Goal: Task Accomplishment & Management: Use online tool/utility

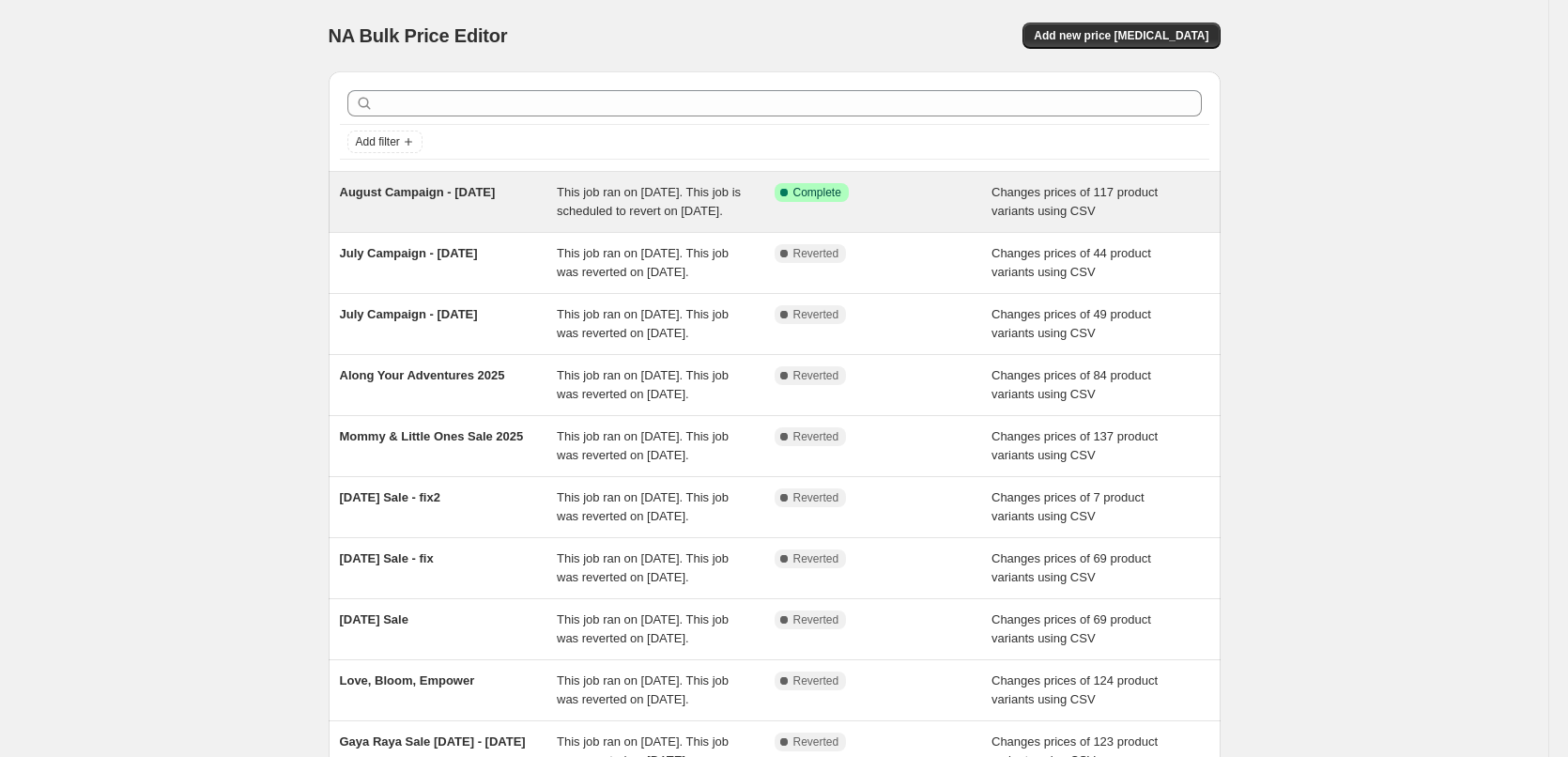
click at [633, 218] on span "This job ran on [DATE]. This job is scheduled to revert on [DATE]." at bounding box center [648, 201] width 184 height 33
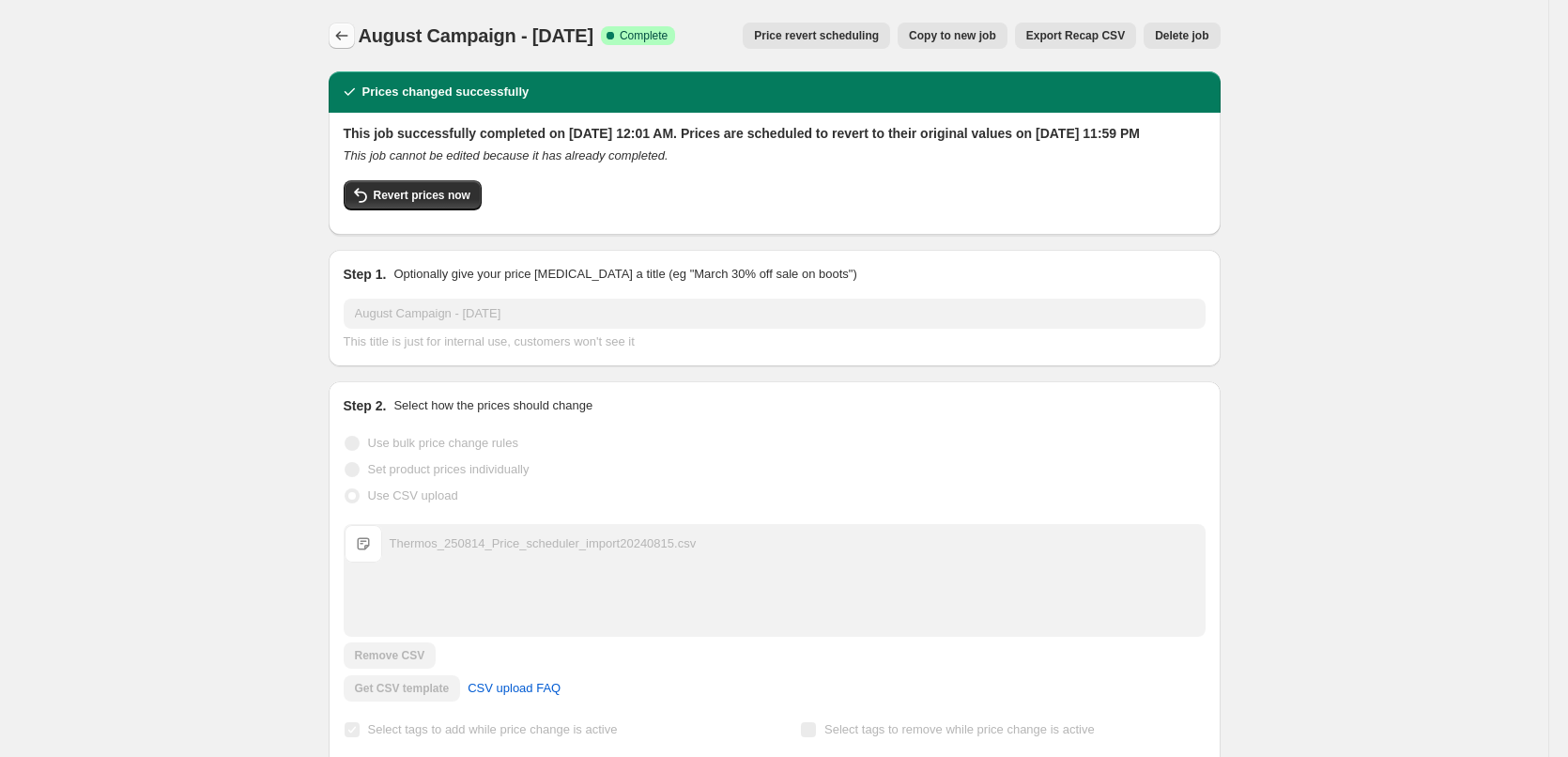
click at [346, 39] on icon "Price change jobs" at bounding box center [341, 35] width 19 height 19
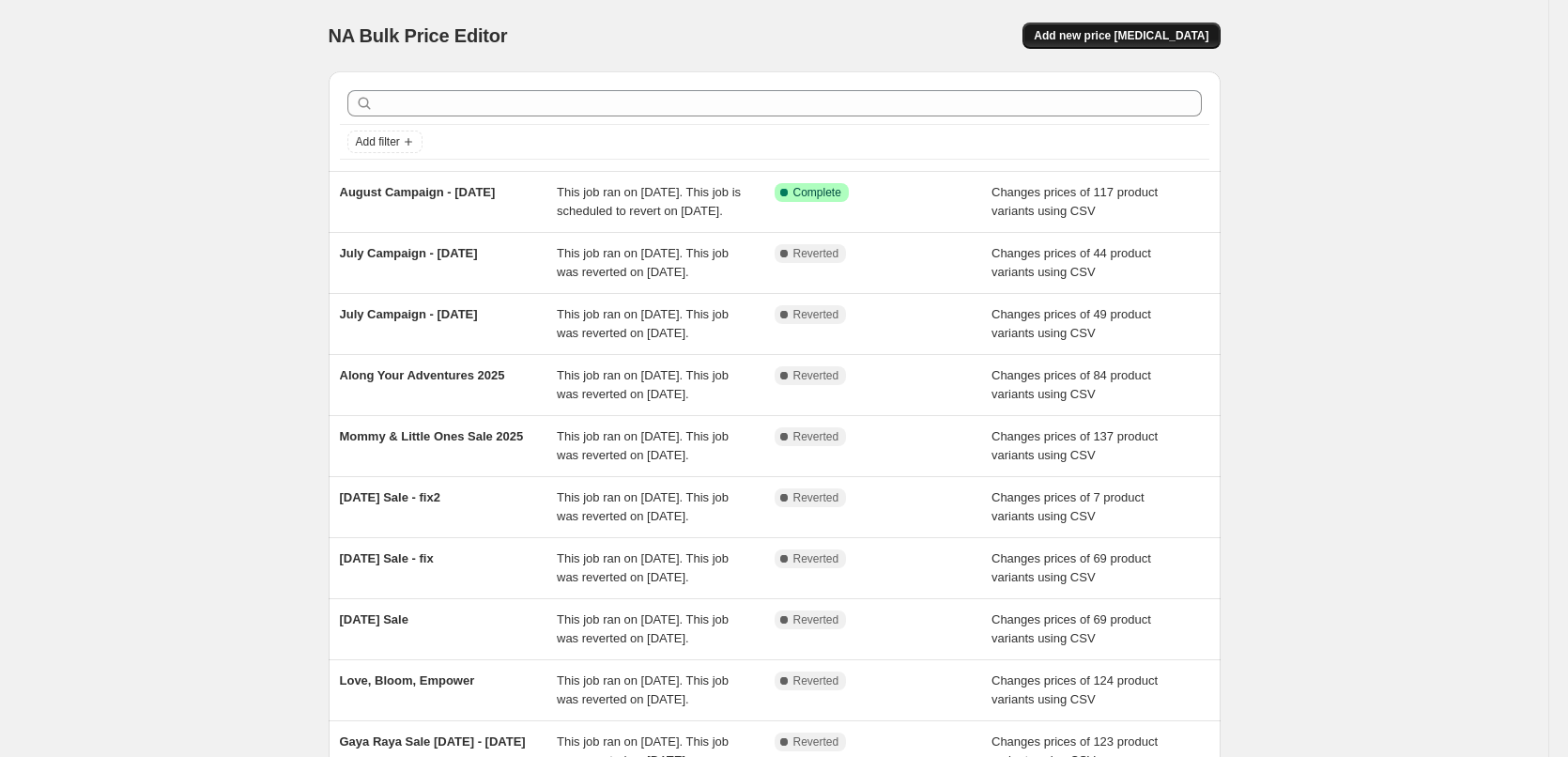
click at [1138, 35] on span "Add new price [MEDICAL_DATA]" at bounding box center [1120, 35] width 174 height 15
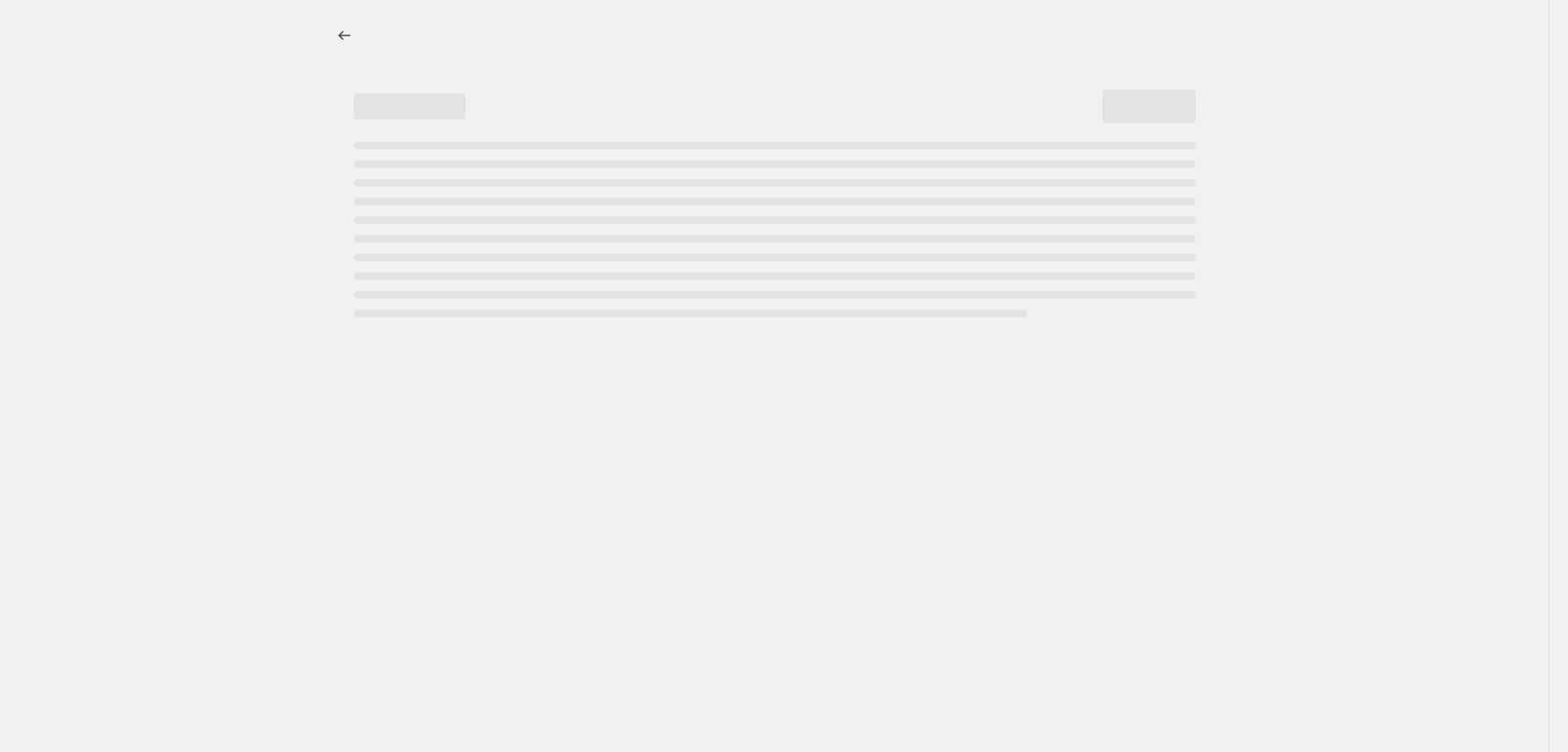
select select "percentage"
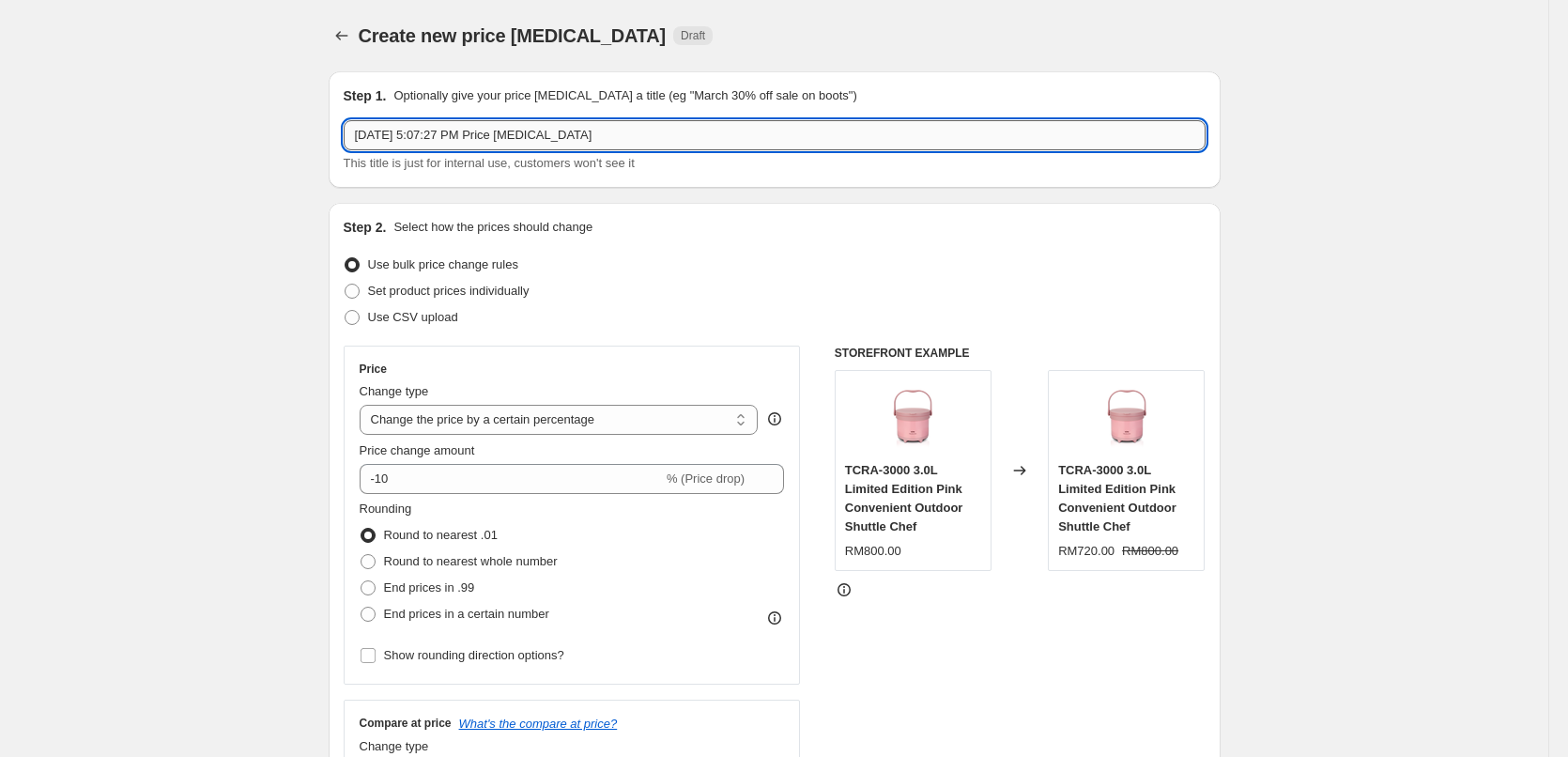
click at [530, 143] on input "[DATE] 5:07:27 PM Price [MEDICAL_DATA]" at bounding box center [775, 135] width 862 height 30
type input "September Flash Sale - [DATE]"
click at [433, 322] on span "Use CSV upload" at bounding box center [413, 317] width 91 height 14
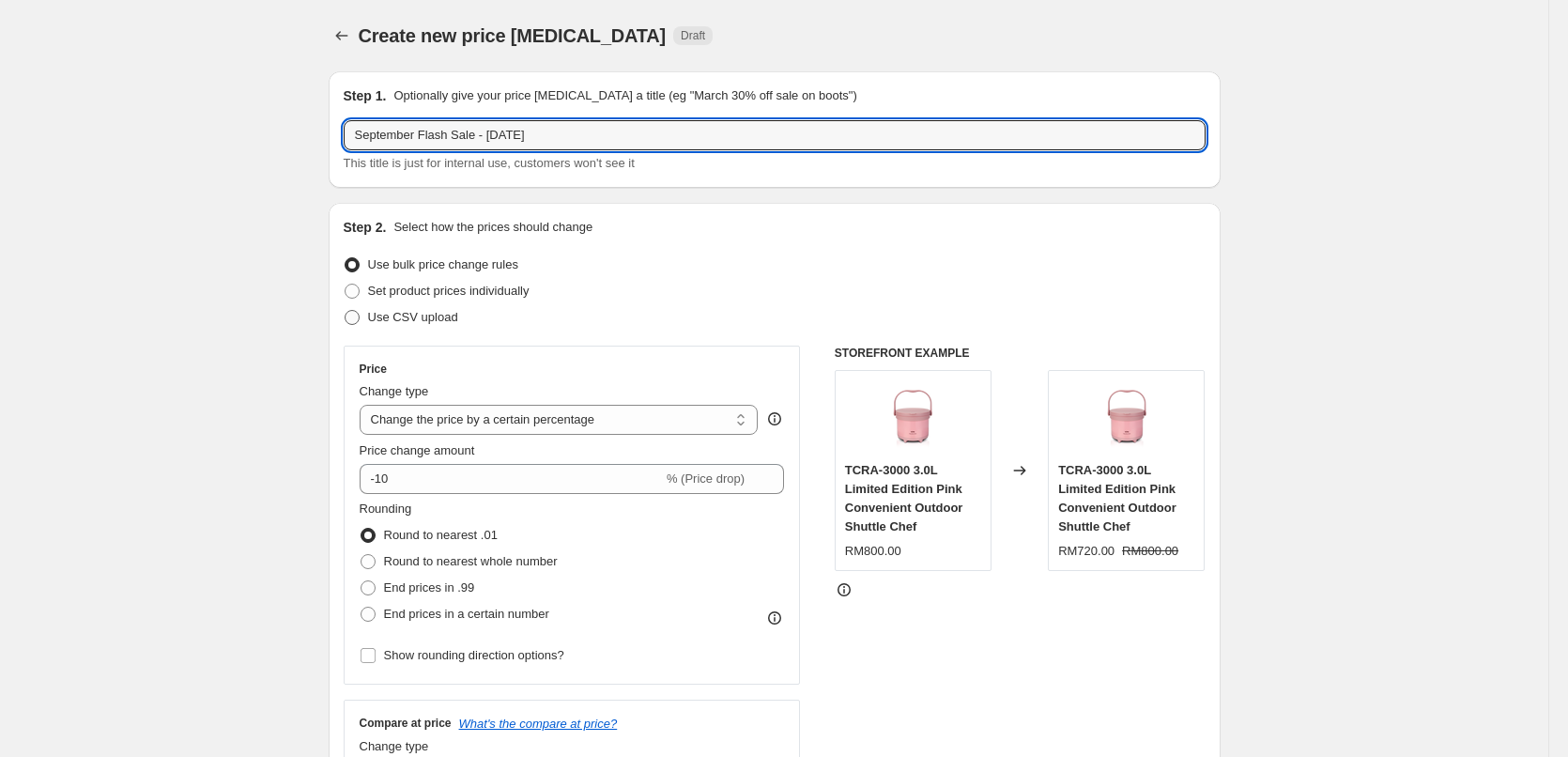
click at [345, 311] on input "Use CSV upload" at bounding box center [344, 310] width 1 height 1
radio input "true"
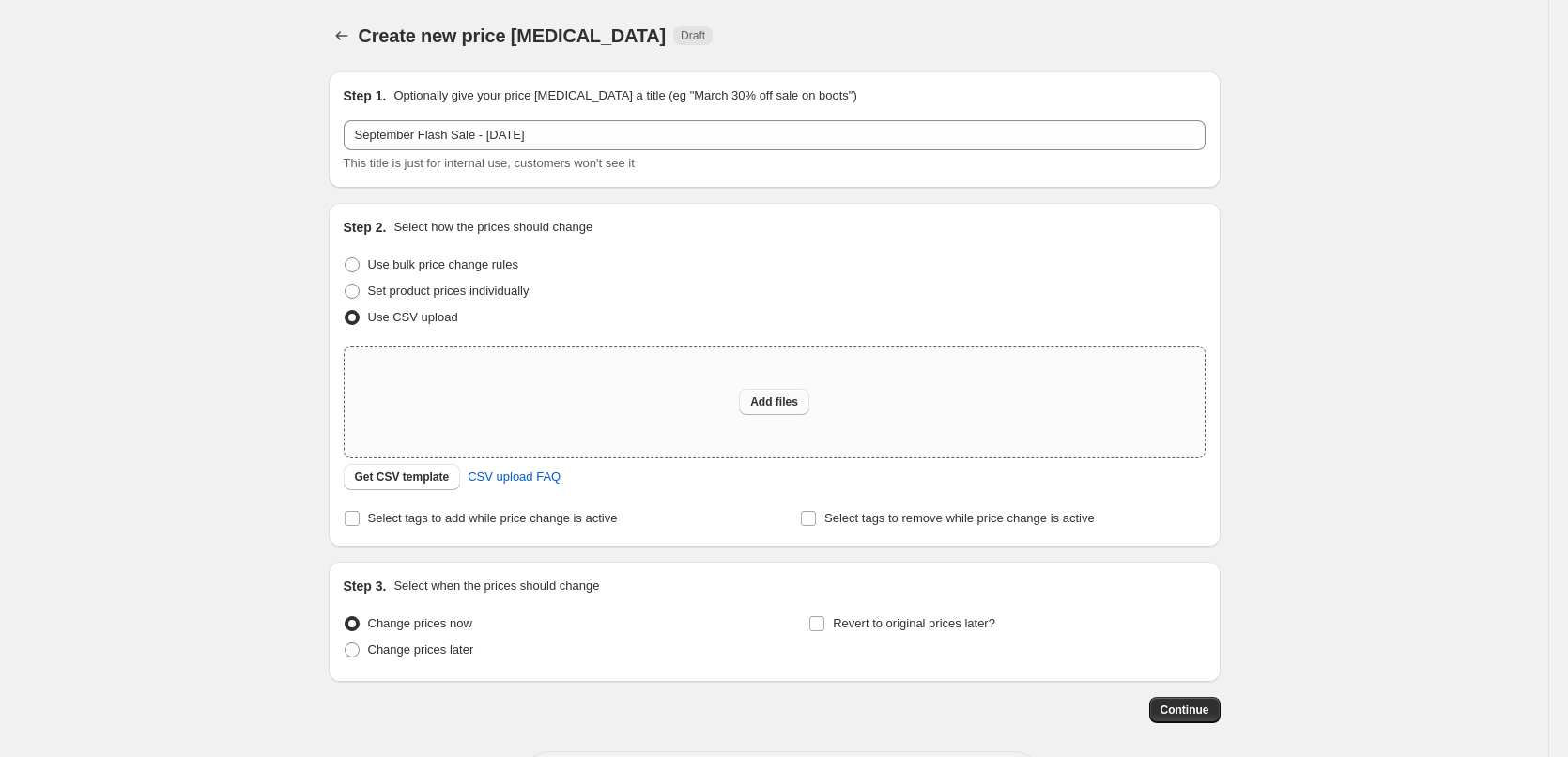
click at [755, 413] on button "Add files" at bounding box center [774, 401] width 71 height 26
type input "C:\fakepath\Thermos_250924_Price_scheduler_import20240925.csv"
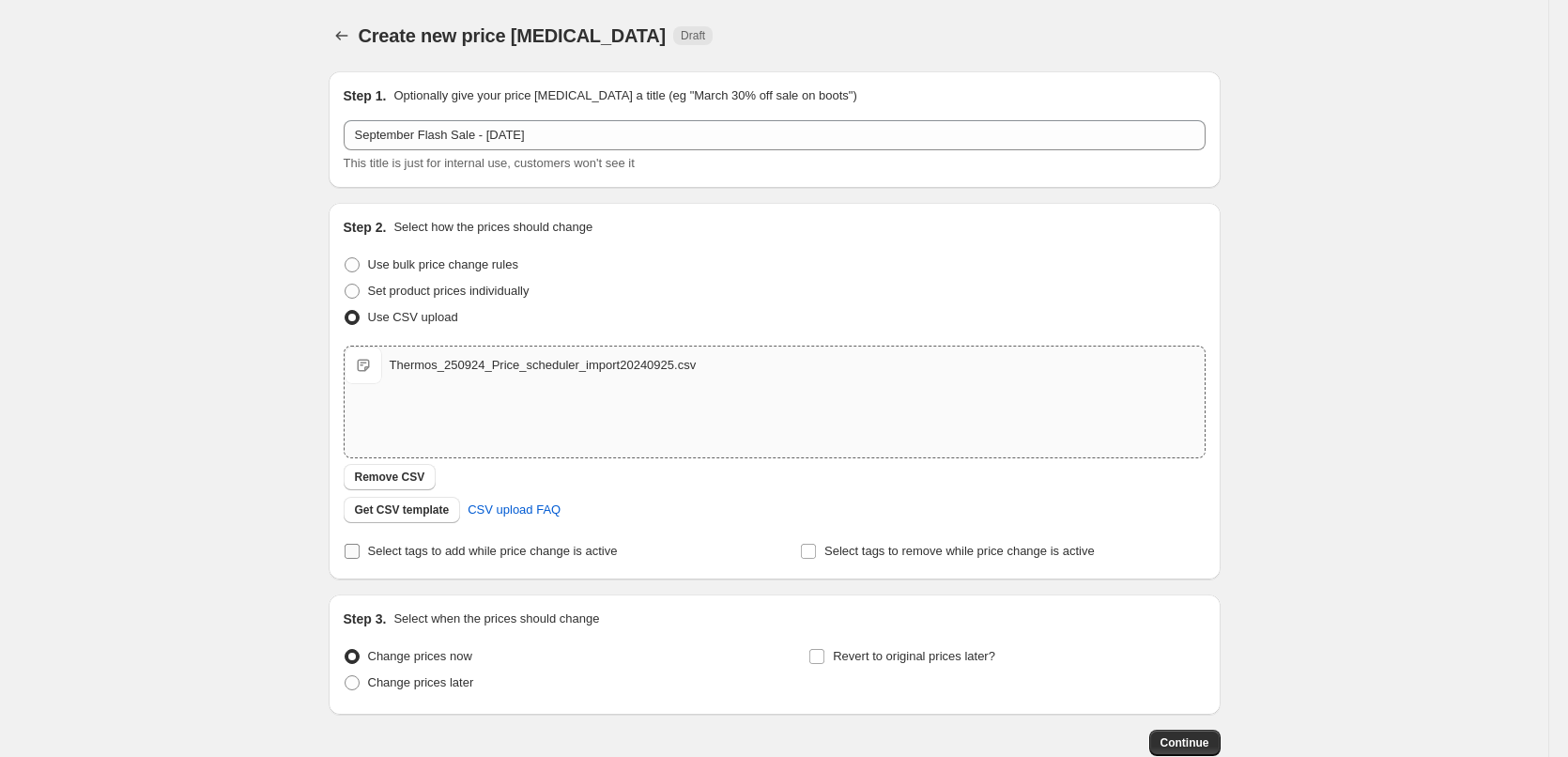
click at [586, 555] on span "Select tags to add while price change is active" at bounding box center [493, 551] width 250 height 14
click at [359, 555] on input "Select tags to add while price change is active" at bounding box center [351, 551] width 15 height 15
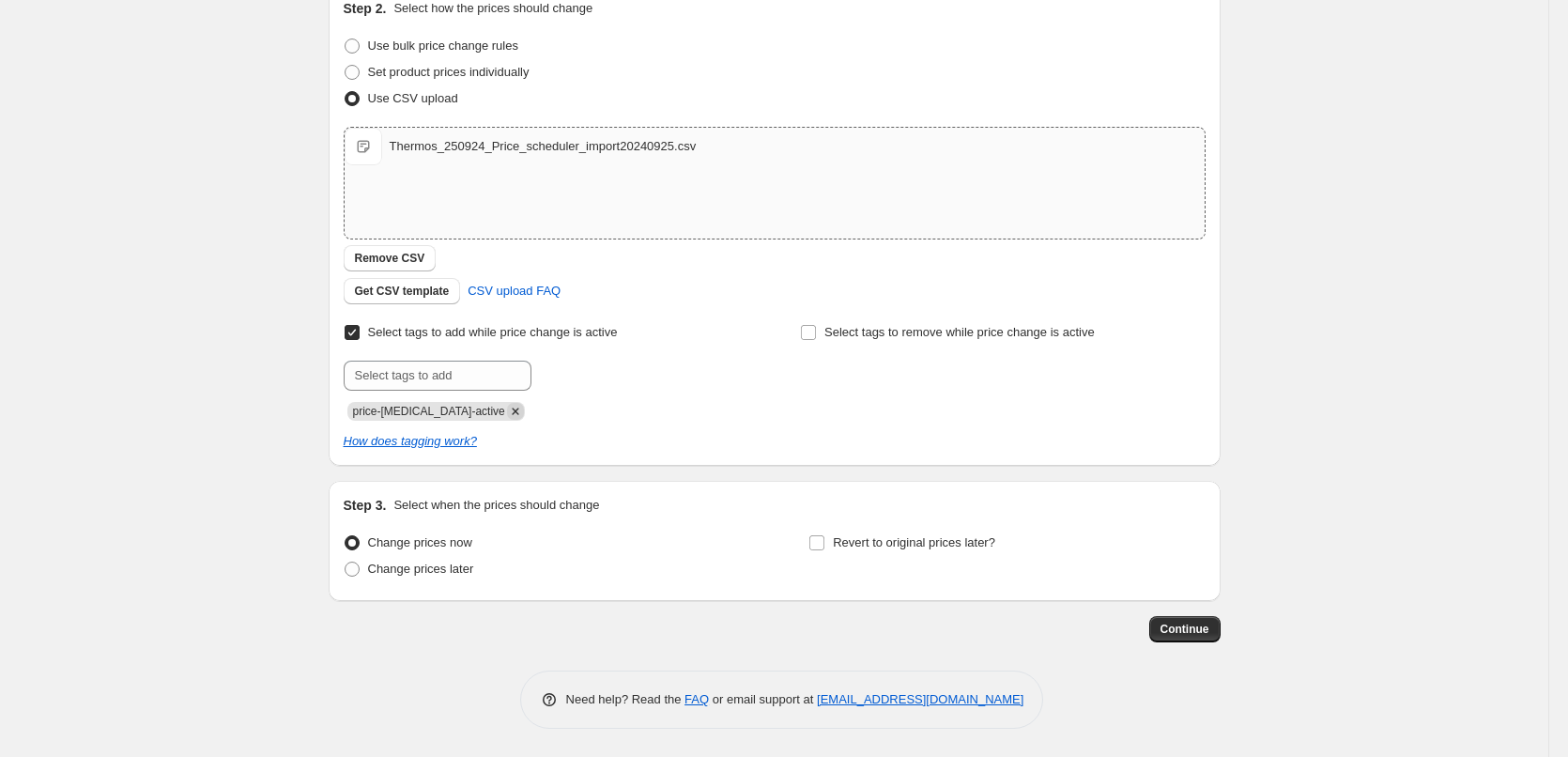
click at [512, 408] on icon "Remove price-change-job-active" at bounding box center [515, 410] width 7 height 7
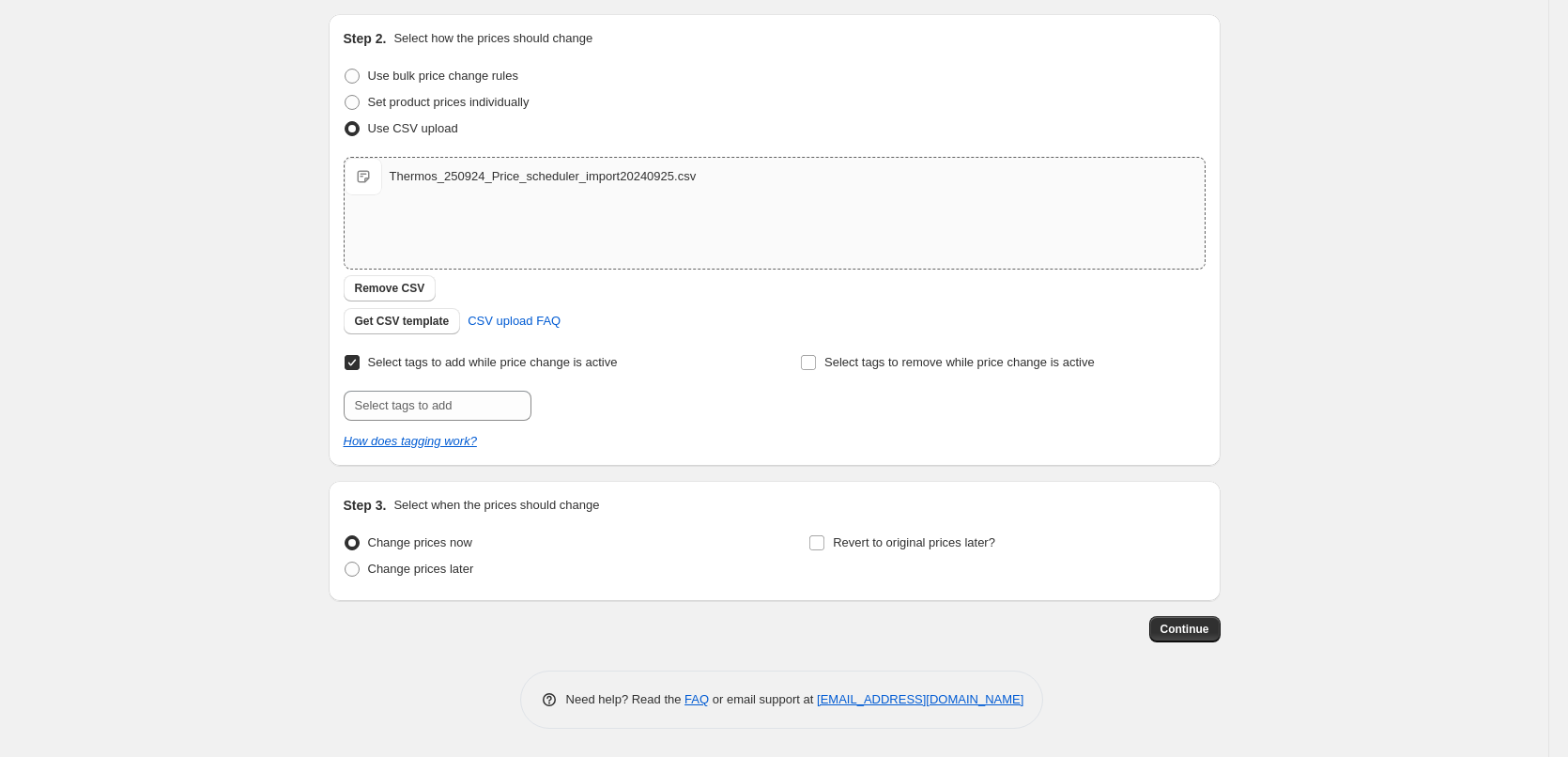
click at [432, 374] on label "Select tags to add while price change is active" at bounding box center [480, 363] width 274 height 26
click at [359, 370] on input "Select tags to add while price change is active" at bounding box center [351, 362] width 15 height 15
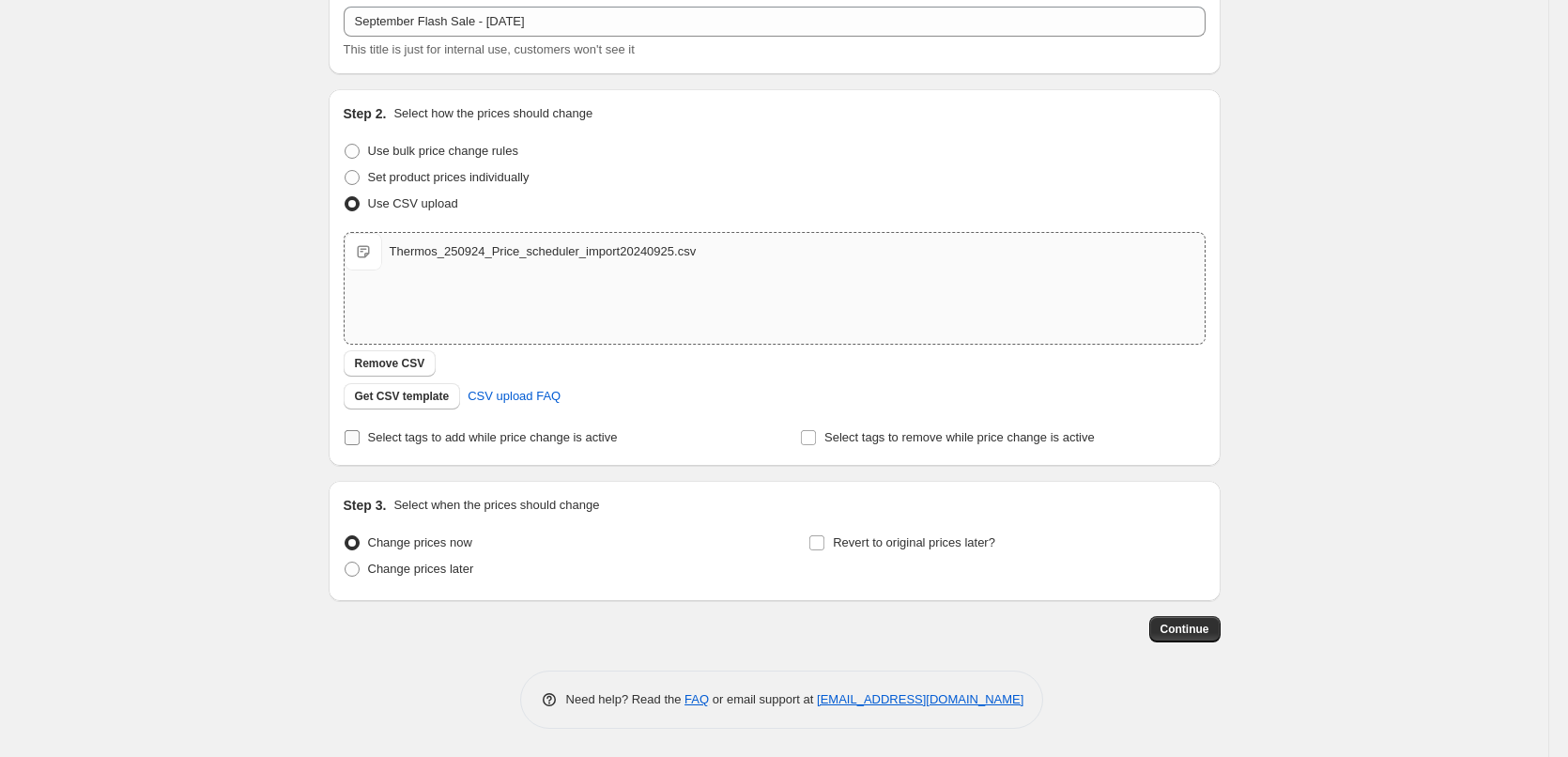
click at [432, 433] on span "Select tags to add while price change is active" at bounding box center [493, 437] width 250 height 14
click at [359, 433] on input "Select tags to add while price change is active" at bounding box center [351, 437] width 15 height 15
checkbox input "true"
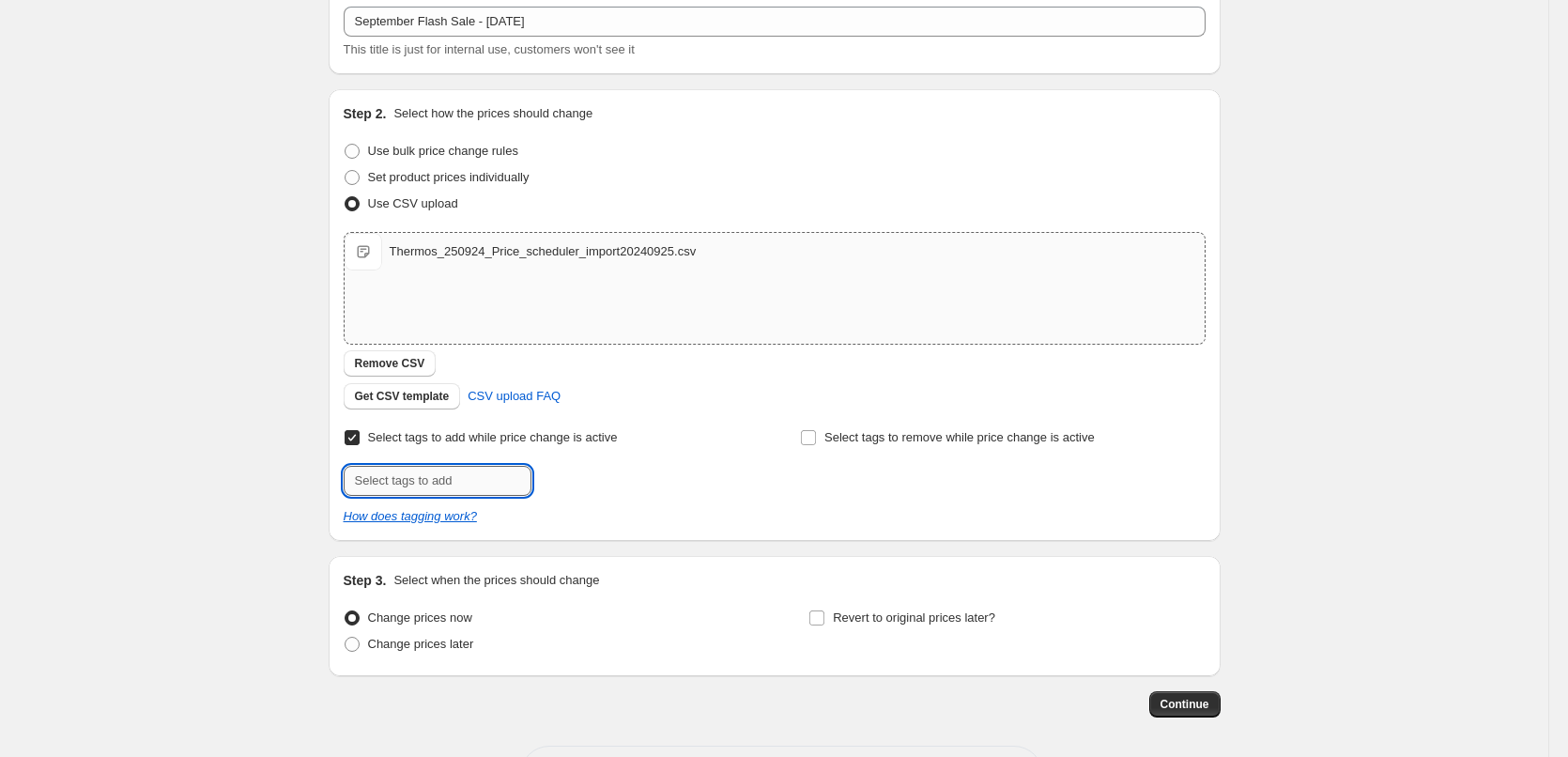
click at [393, 482] on input "text" at bounding box center [437, 481] width 188 height 30
paste input "2025Merdeka Mix"
drag, startPoint x: 388, startPoint y: 481, endPoint x: 490, endPoint y: 492, distance: 102.6
click at [490, 492] on input "2025Merdeka Mix" at bounding box center [437, 481] width 188 height 30
type input "[DATE] Flash"
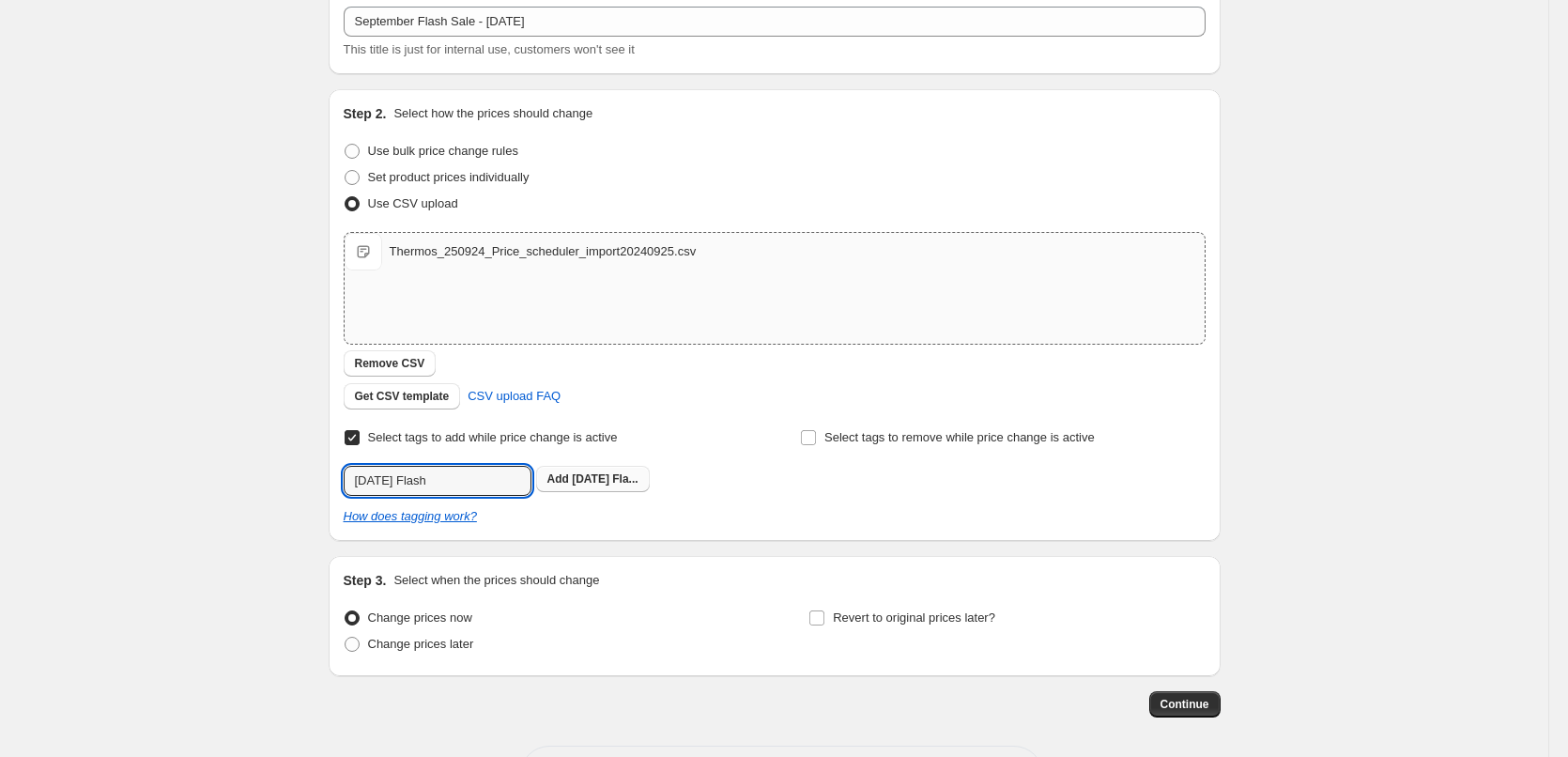
click at [616, 488] on button "Add [DATE] Fla..." at bounding box center [592, 479] width 113 height 26
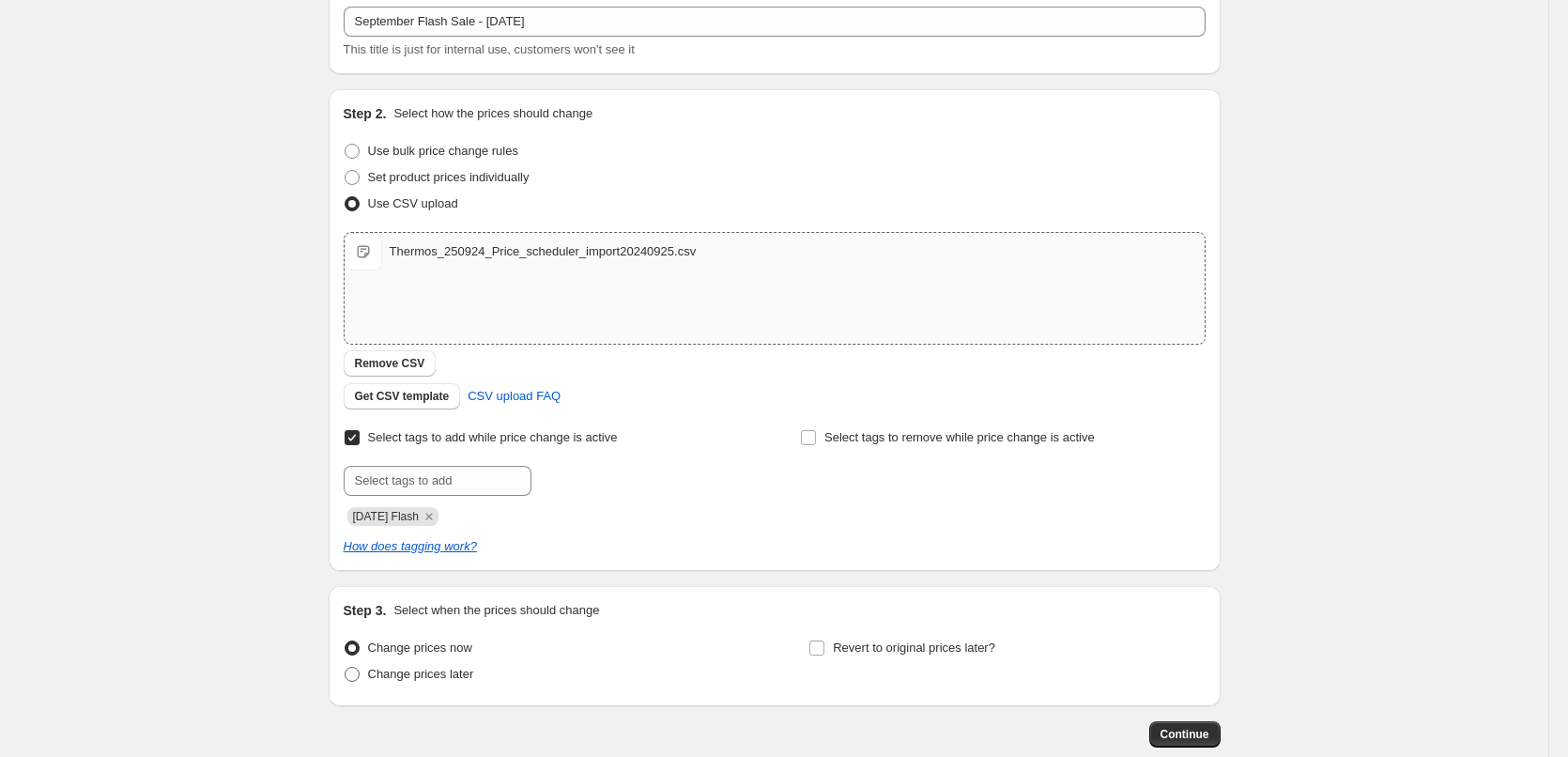
click at [415, 674] on span "Change prices later" at bounding box center [421, 673] width 107 height 14
click at [345, 667] on input "Change prices later" at bounding box center [344, 666] width 1 height 1
radio input "true"
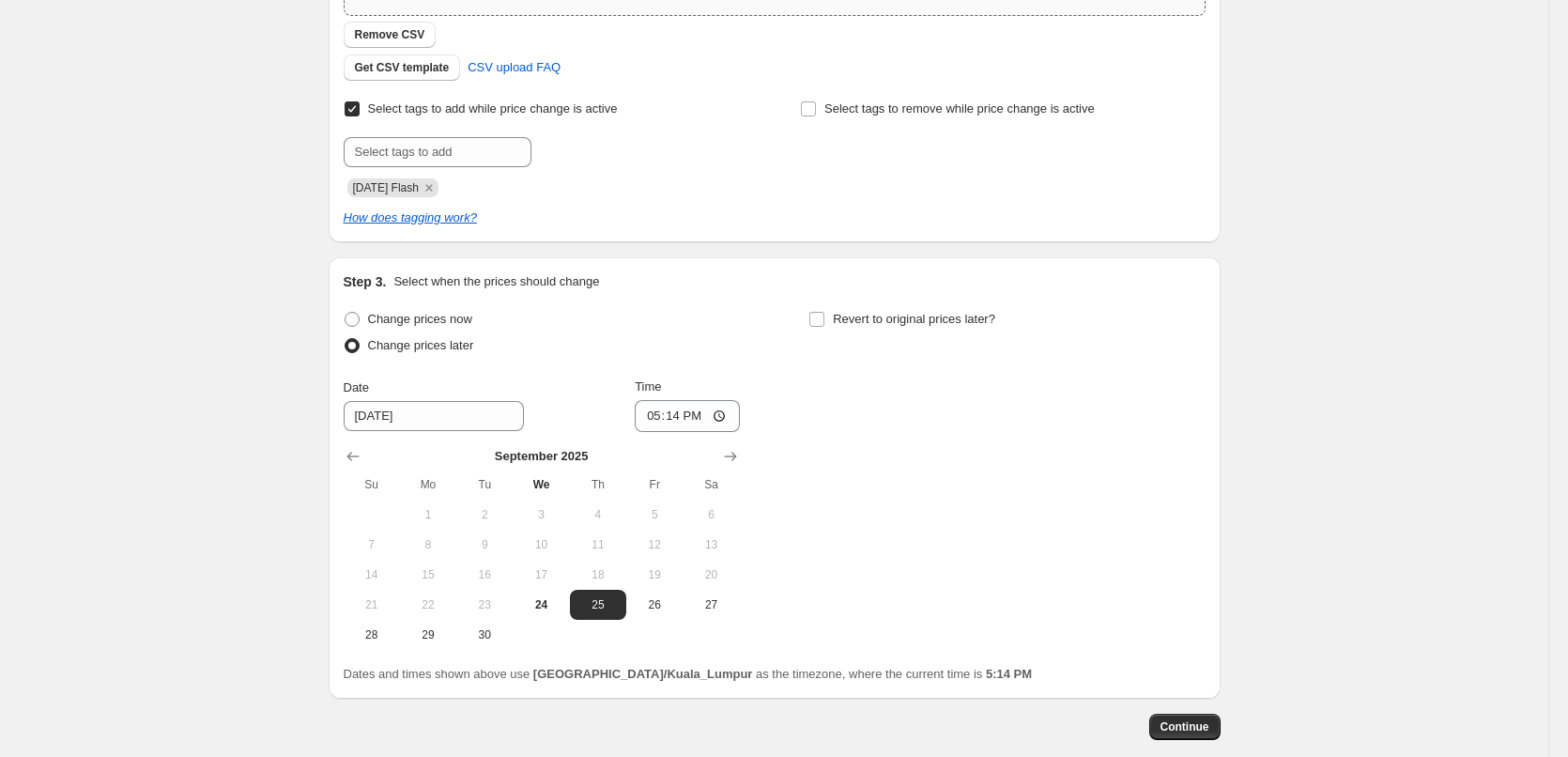
scroll to position [540, 0]
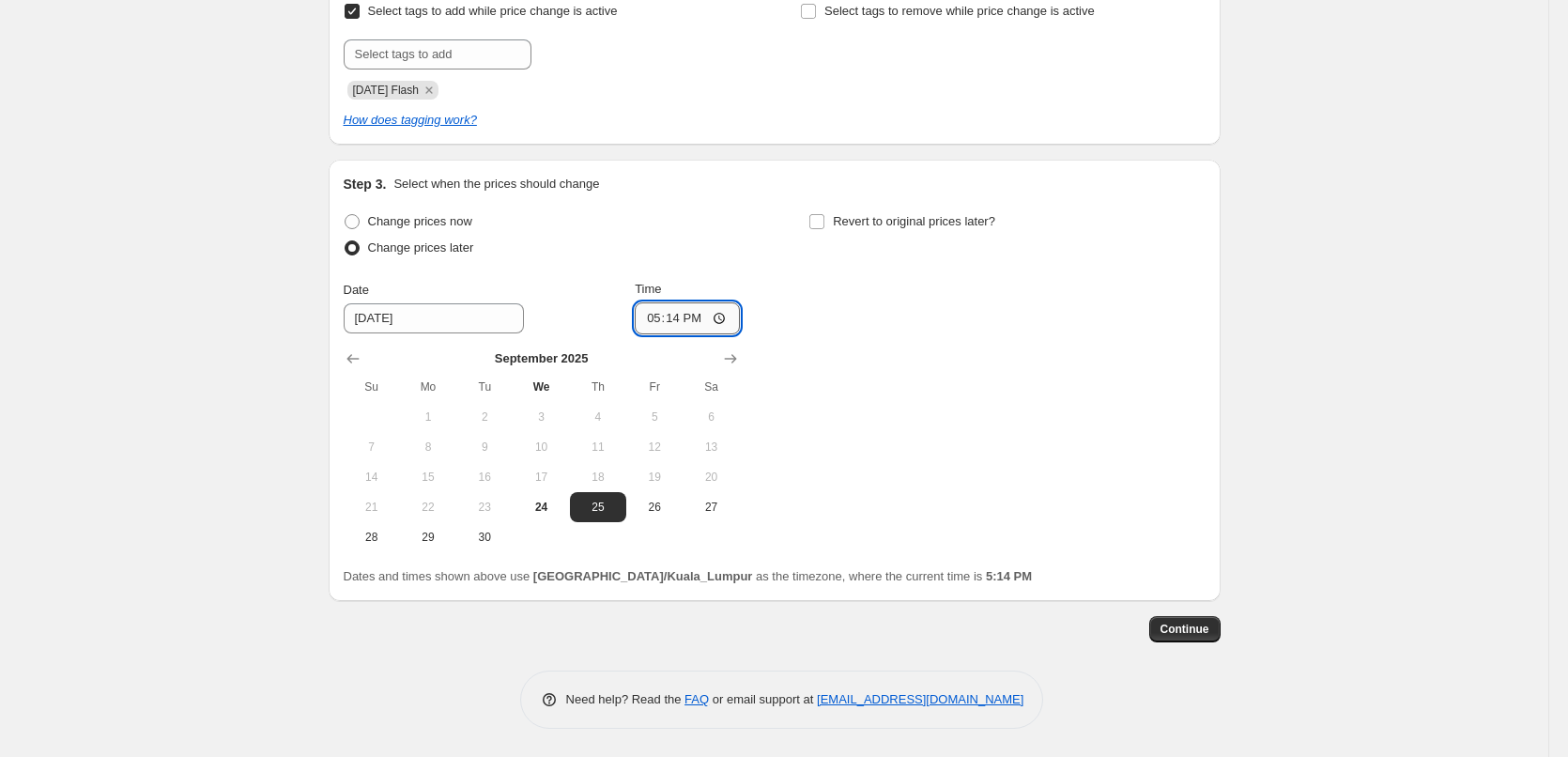
click at [645, 317] on input "17:14" at bounding box center [687, 319] width 106 height 32
type input "00:00"
click at [879, 223] on span "Revert to original prices later?" at bounding box center [913, 221] width 162 height 14
click at [824, 223] on input "Revert to original prices later?" at bounding box center [816, 221] width 15 height 15
checkbox input "true"
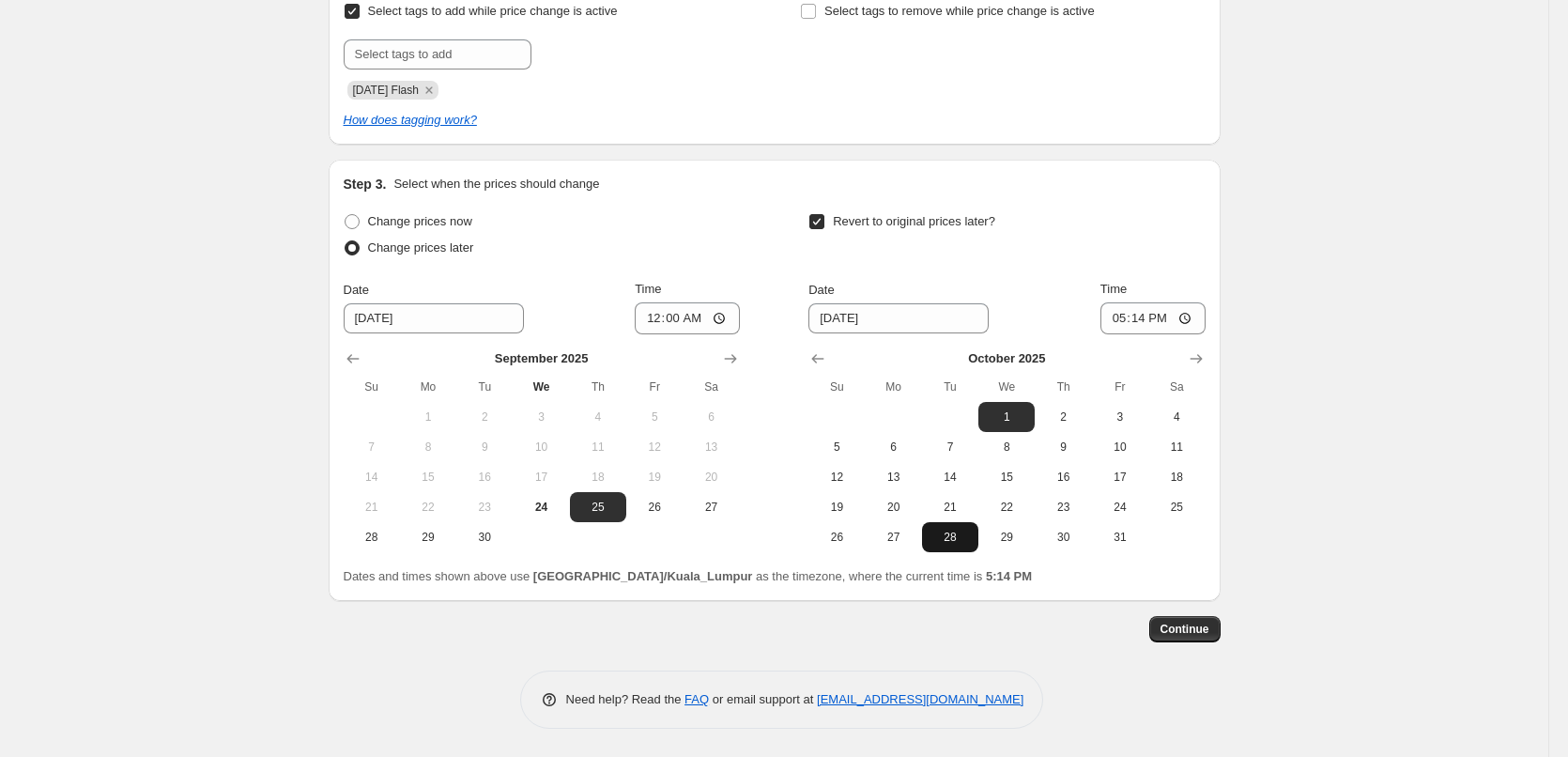
click at [967, 527] on button "28" at bounding box center [950, 537] width 57 height 30
click at [823, 361] on icon "Show previous month, September 2025" at bounding box center [817, 359] width 19 height 19
click at [857, 542] on span "28" at bounding box center [835, 537] width 41 height 15
type input "[DATE]"
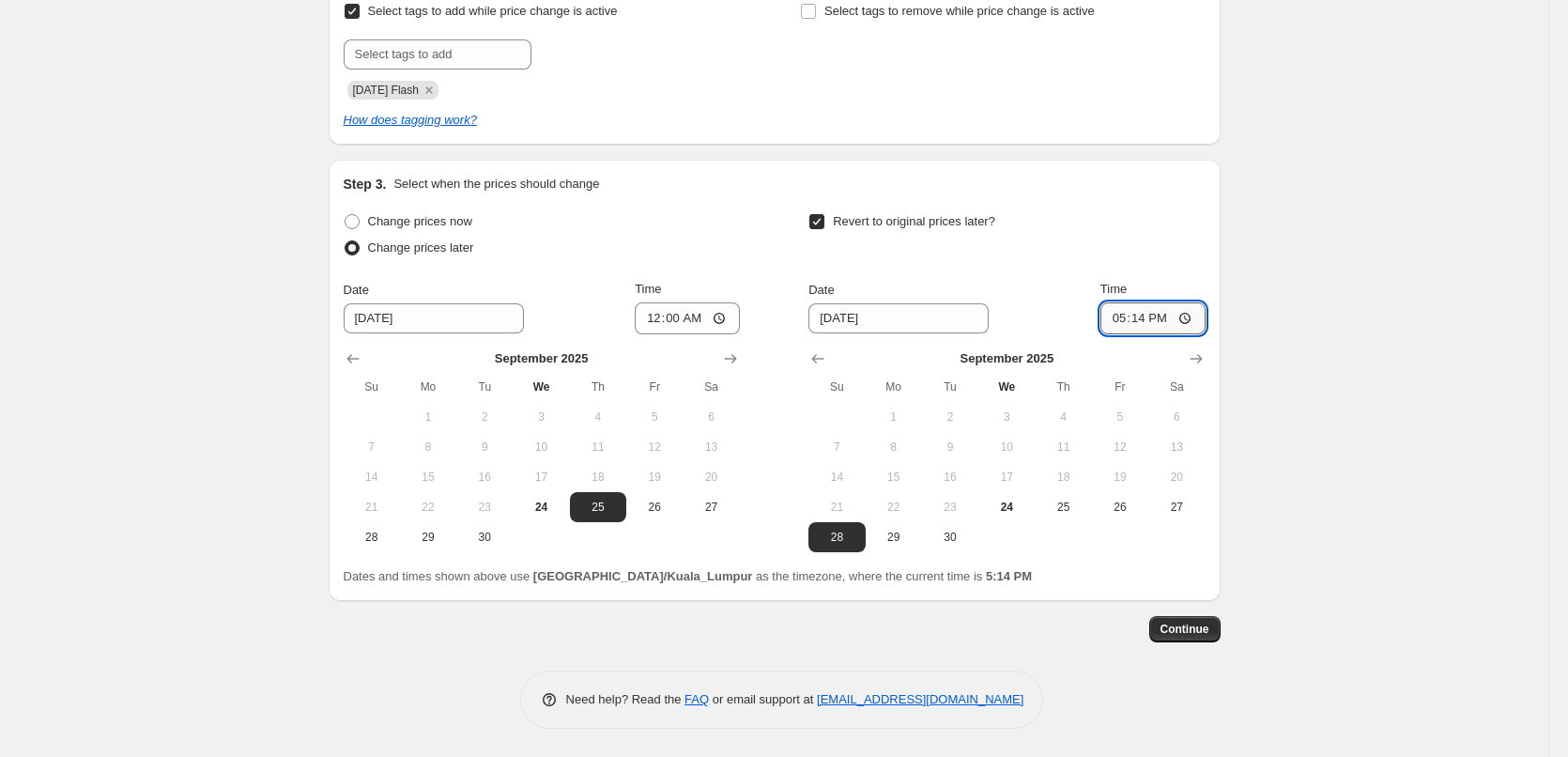
click at [1122, 311] on input "17:14" at bounding box center [1153, 319] width 106 height 32
type input "23:59"
click at [1185, 632] on span "Continue" at bounding box center [1184, 629] width 49 height 15
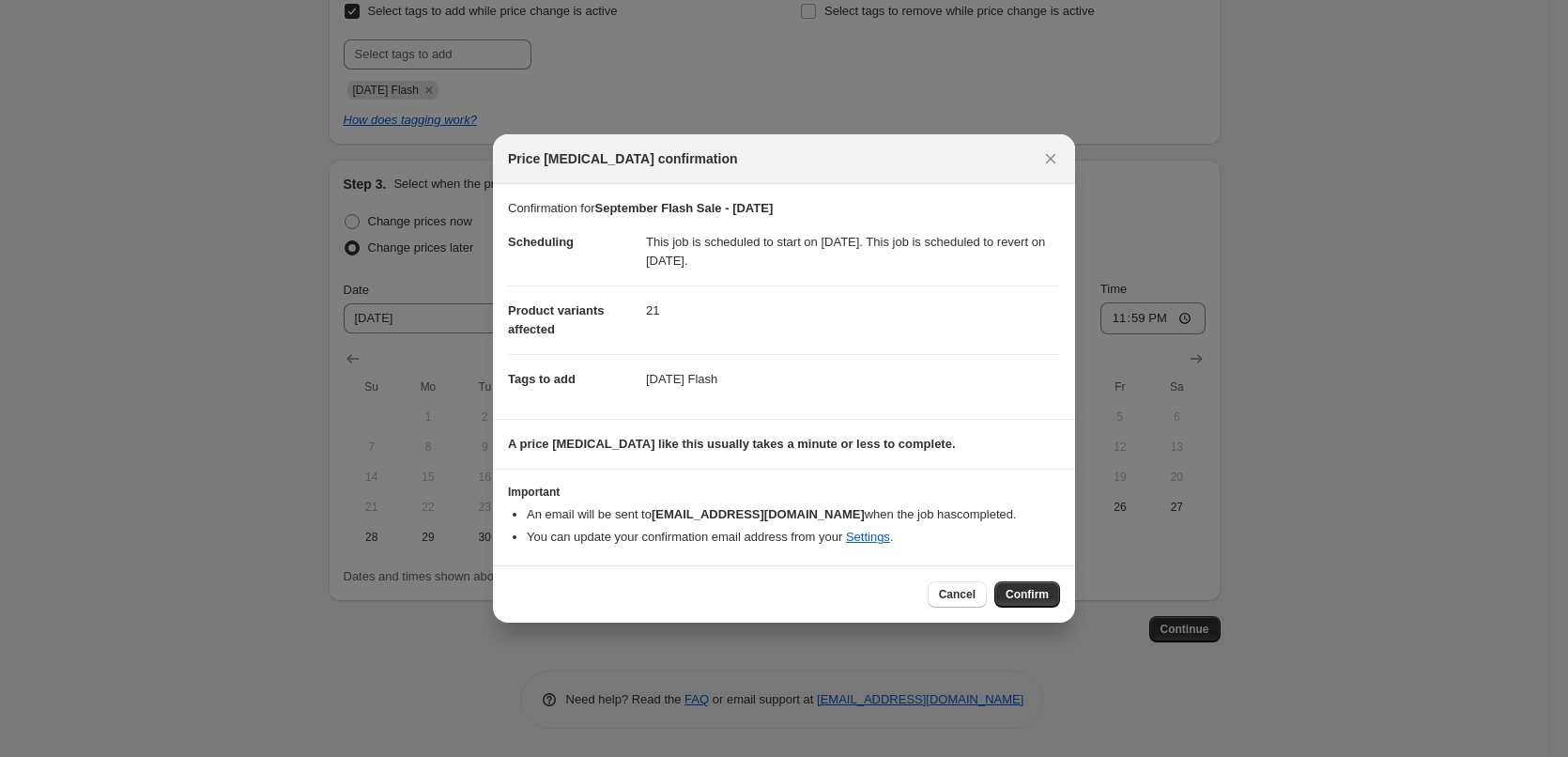
click at [1029, 589] on span "Confirm" at bounding box center [1026, 594] width 43 height 15
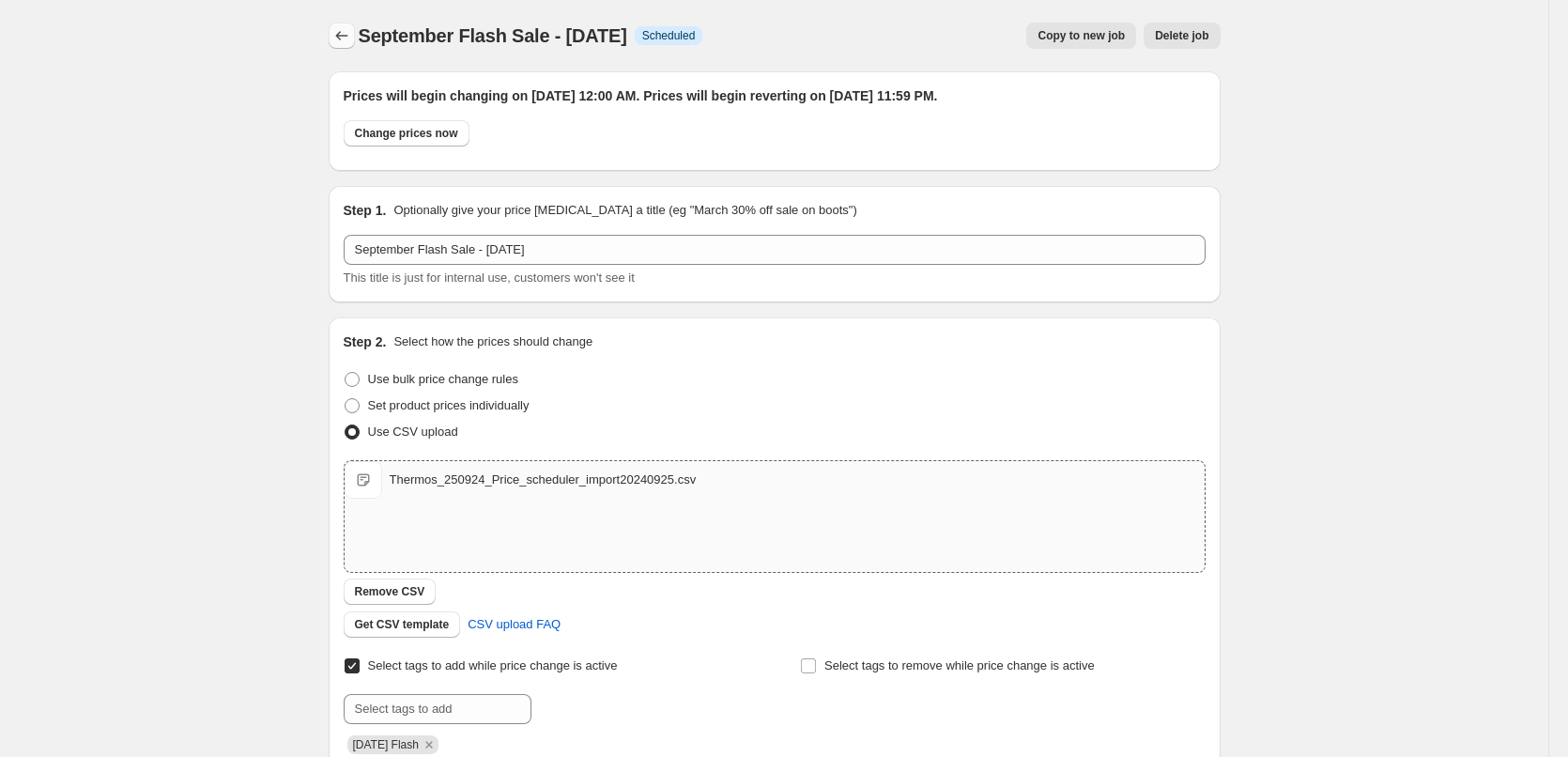
click at [344, 40] on icon "Price change jobs" at bounding box center [341, 35] width 19 height 19
